Goal: Use online tool/utility: Utilize a website feature to perform a specific function

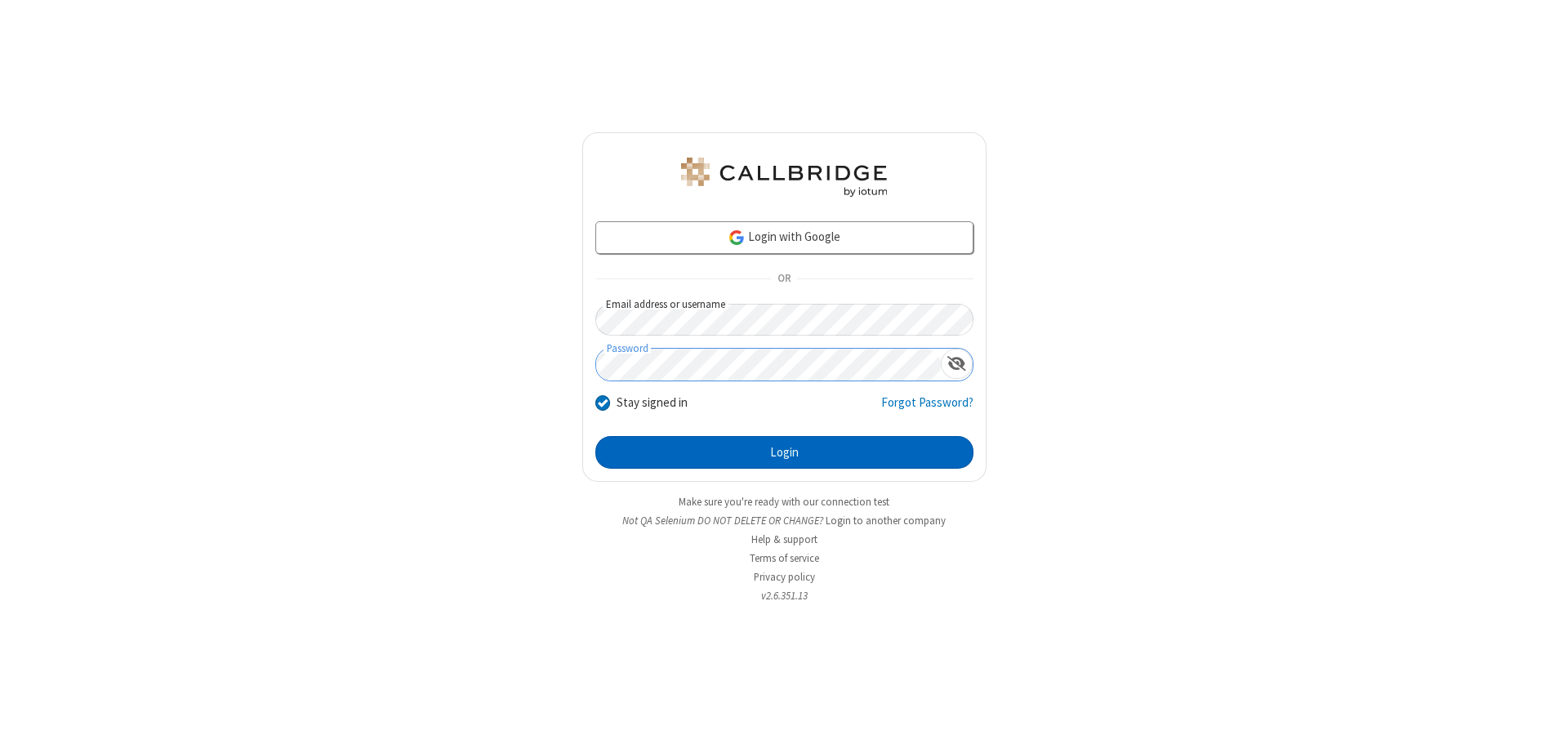
click at [784, 453] on button "Login" at bounding box center [784, 452] width 378 height 33
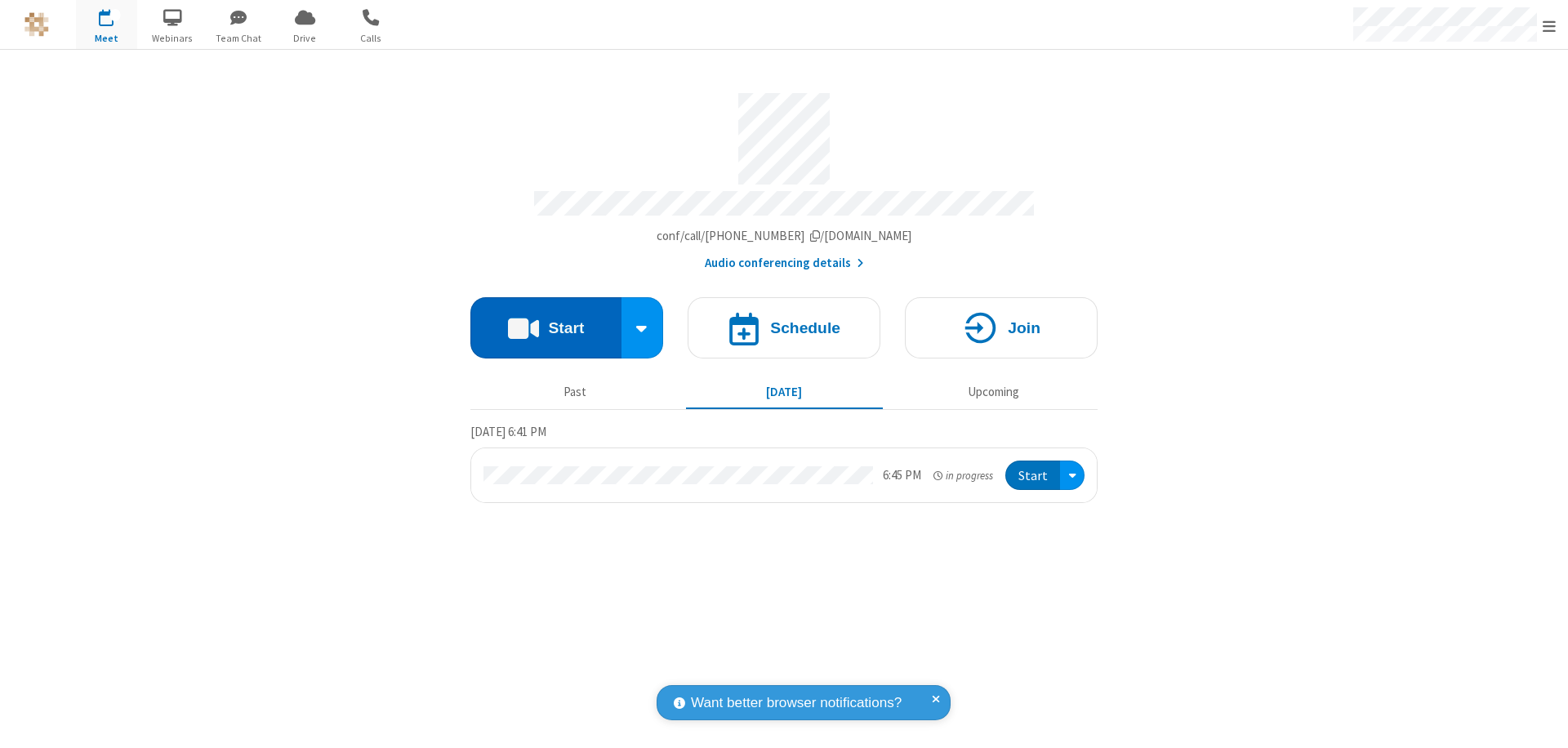
click at [545, 320] on button "Start" at bounding box center [546, 327] width 151 height 61
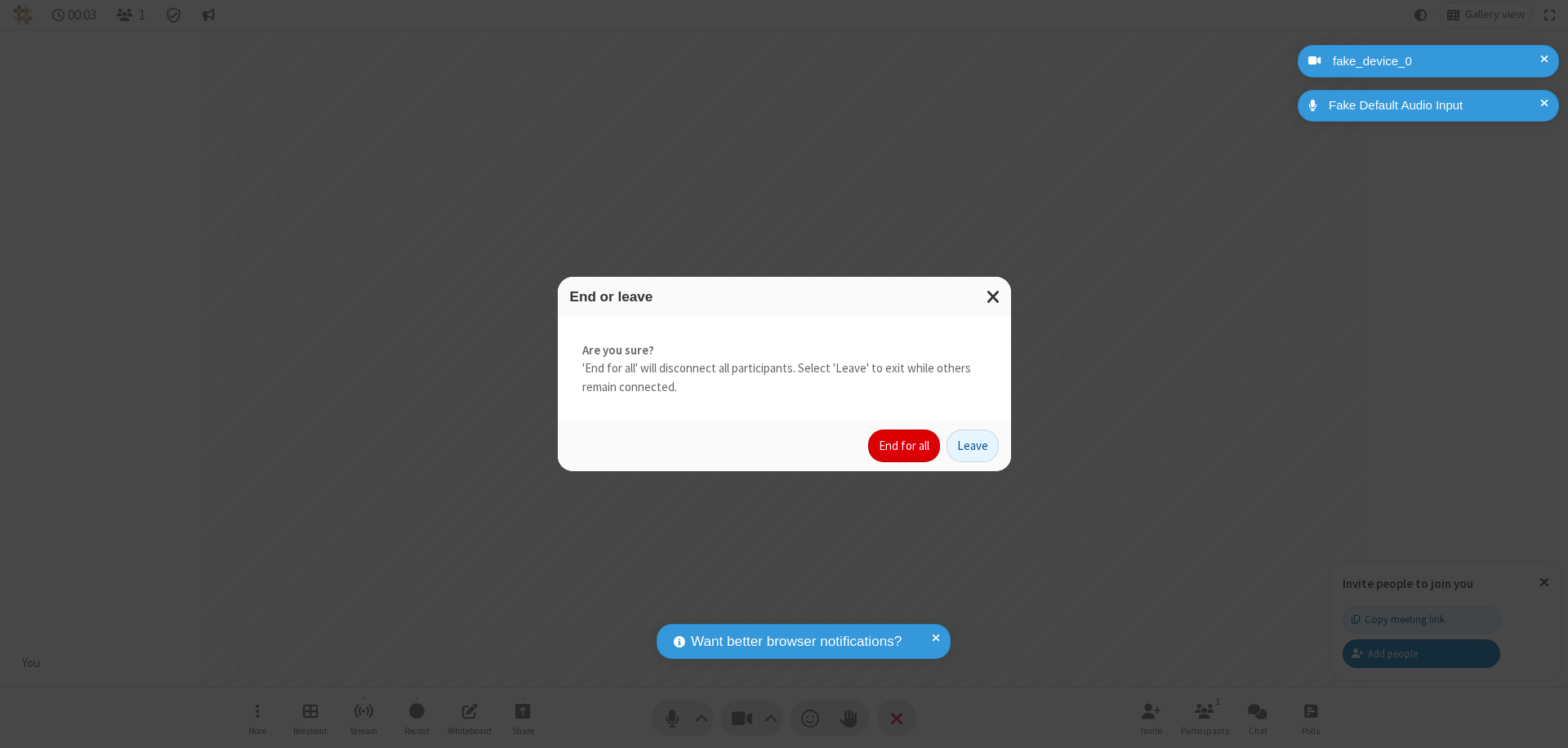
click at [905, 446] on button "End for all" at bounding box center [904, 445] width 72 height 33
